Goal: Check status: Check status

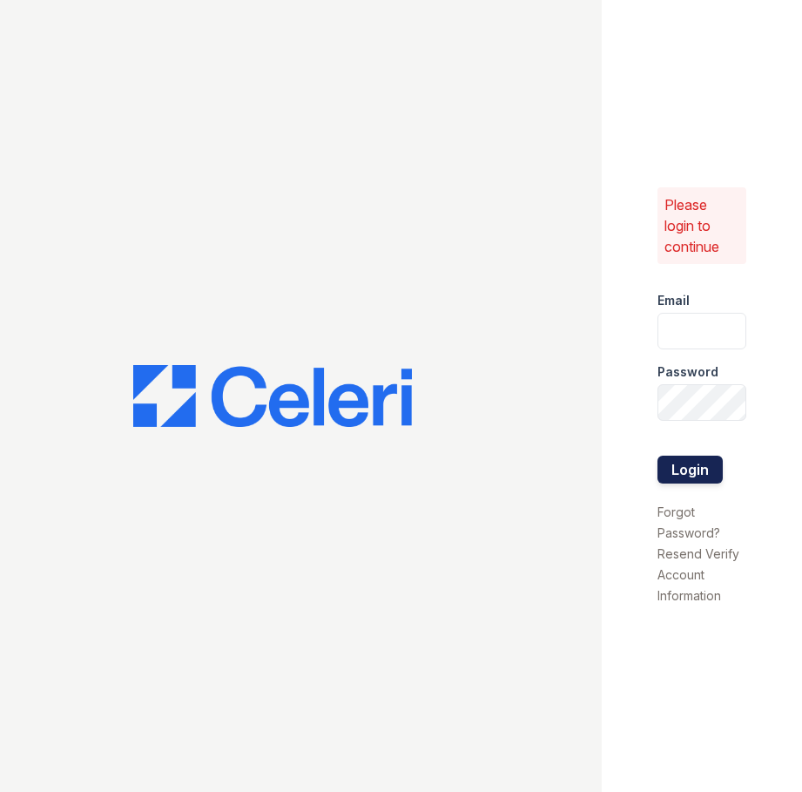
type input "[EMAIL_ADDRESS][DOMAIN_NAME]"
click at [685, 458] on button "Login" at bounding box center [689, 469] width 65 height 28
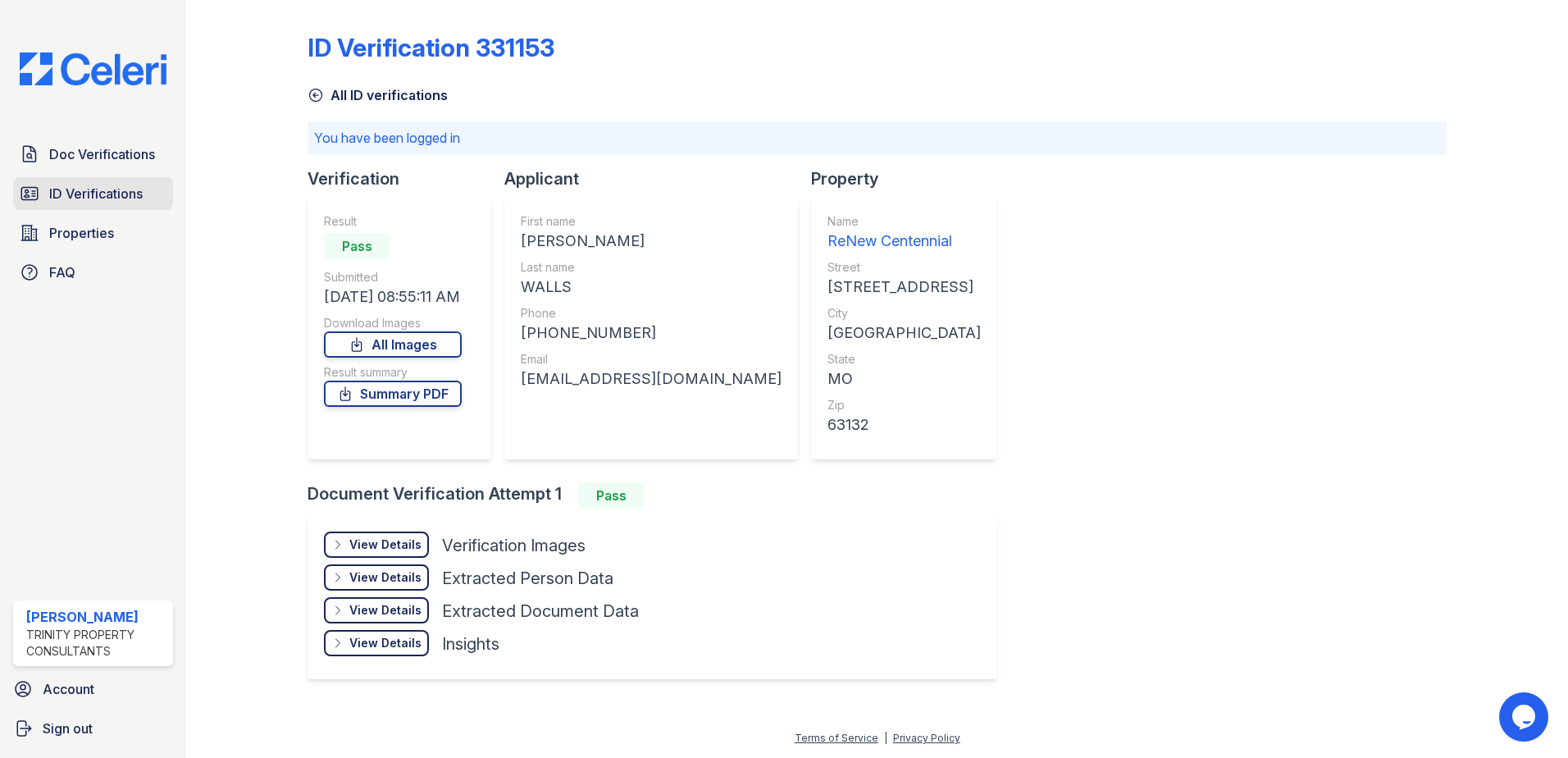
click at [118, 180] on link "ID Verifications" at bounding box center [93, 193] width 160 height 33
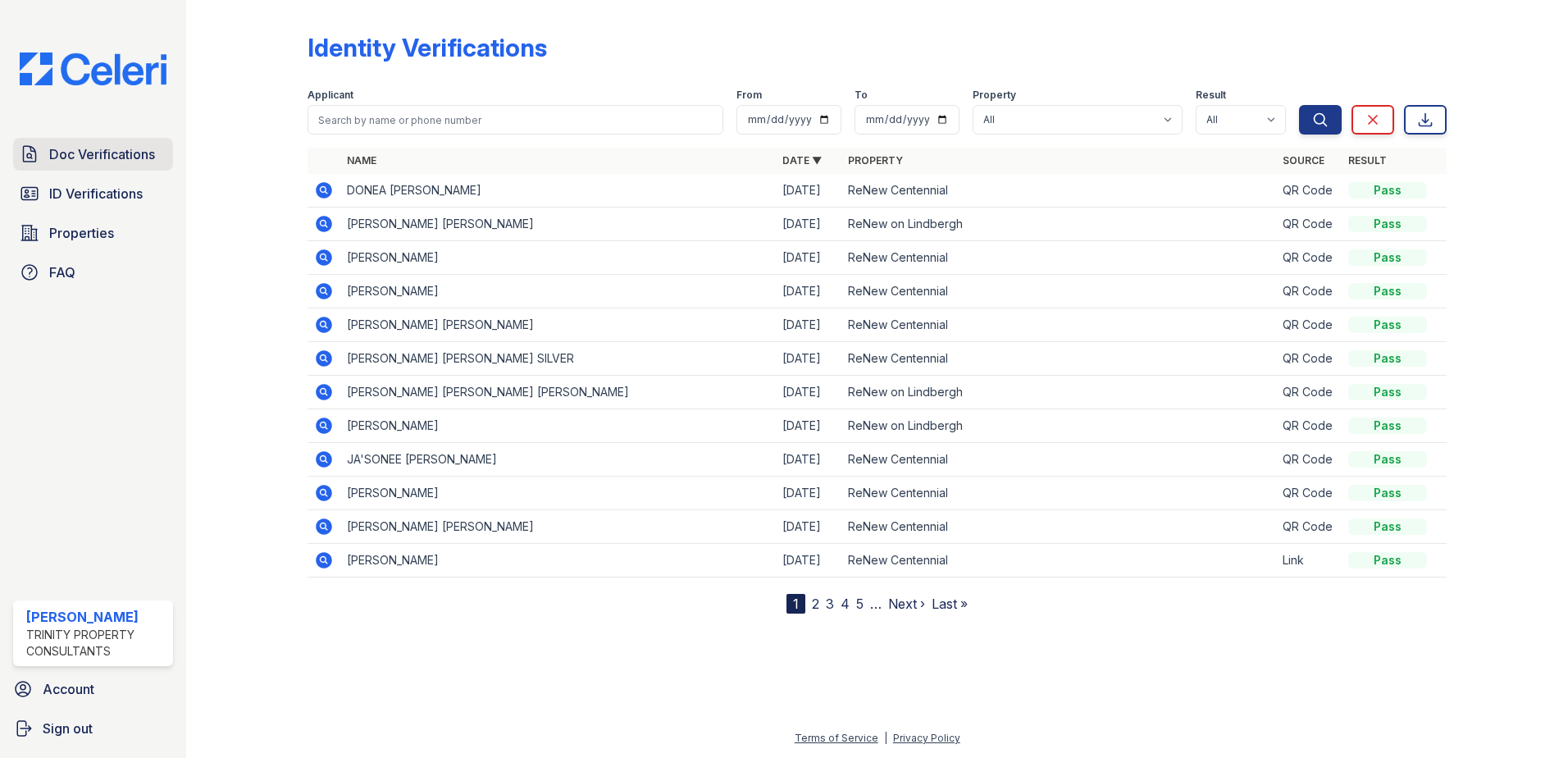
click at [127, 148] on span "Doc Verifications" at bounding box center [102, 153] width 105 height 20
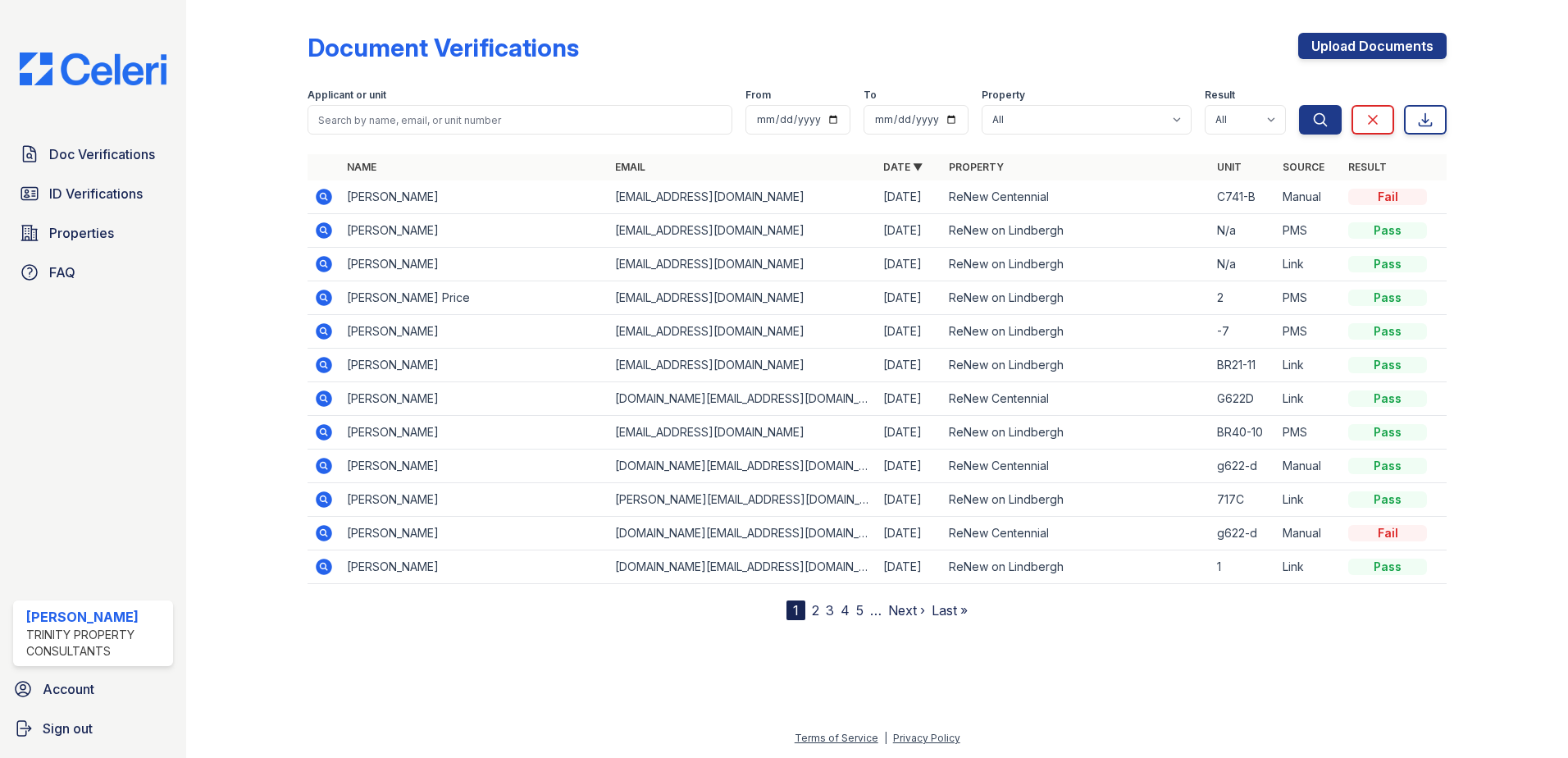
click at [318, 200] on icon at bounding box center [323, 196] width 16 height 16
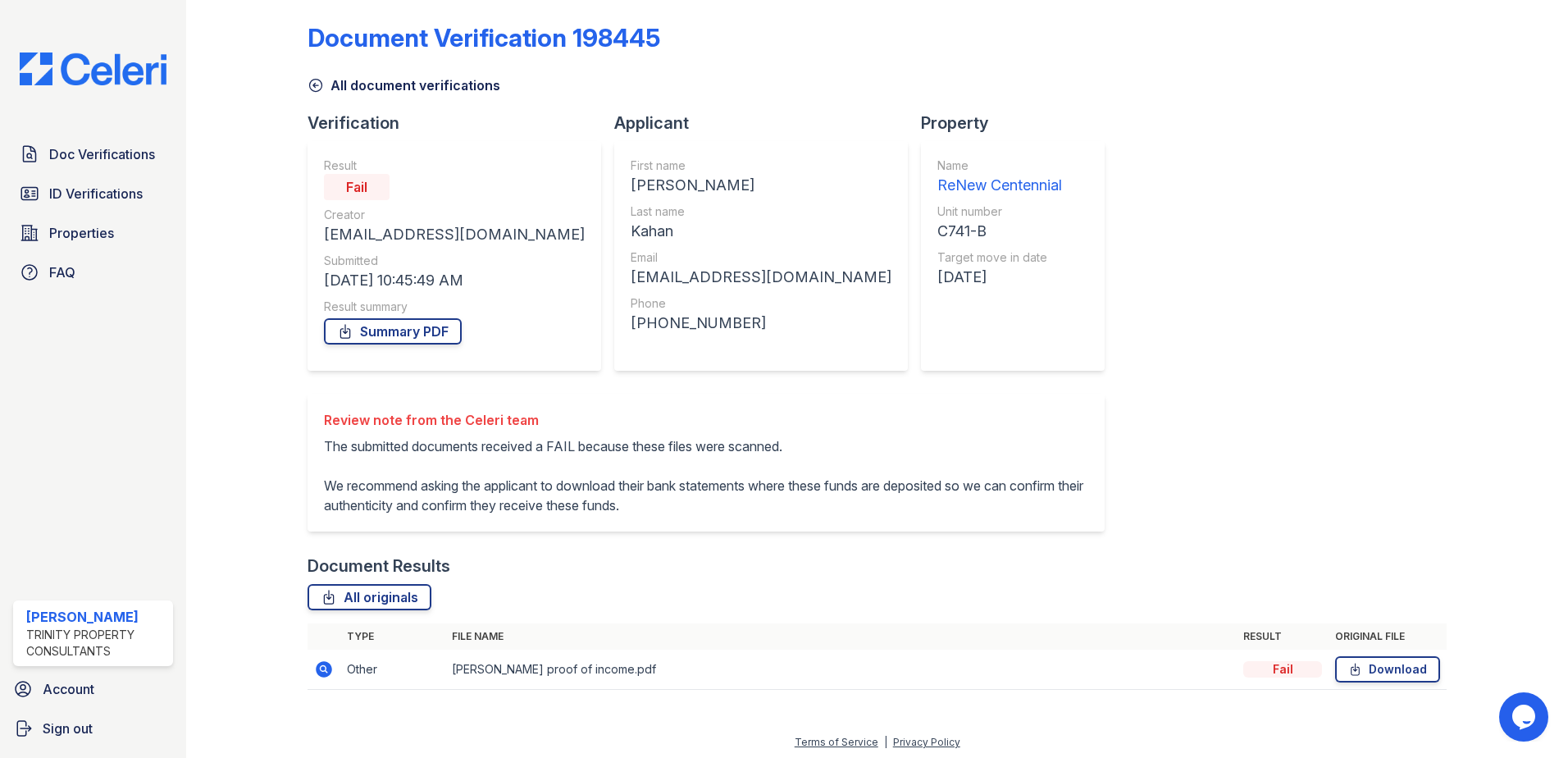
scroll to position [14, 0]
